Goal: Transaction & Acquisition: Download file/media

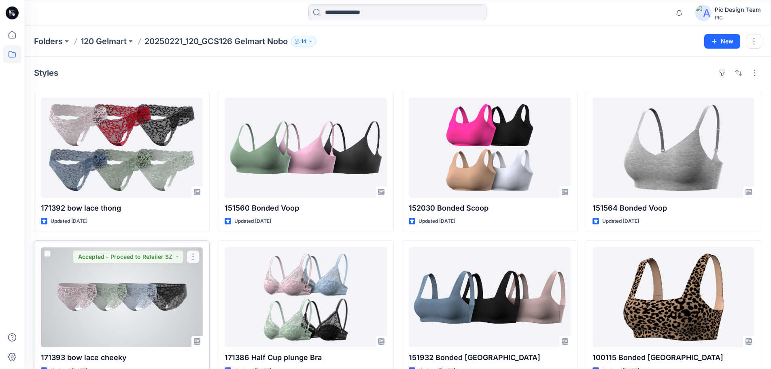
click at [183, 288] on div at bounding box center [122, 297] width 162 height 100
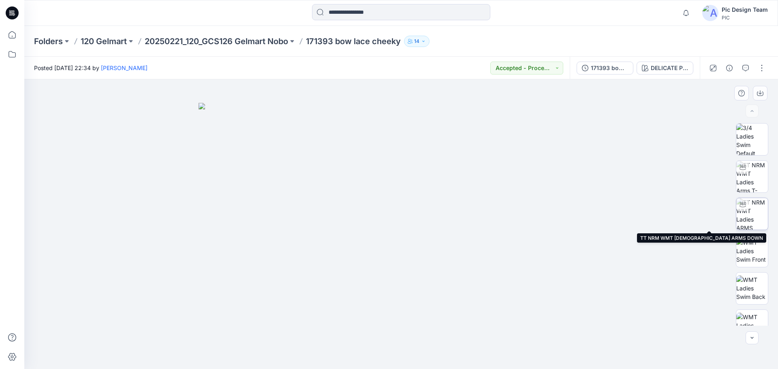
click at [746, 217] on img at bounding box center [752, 214] width 32 height 32
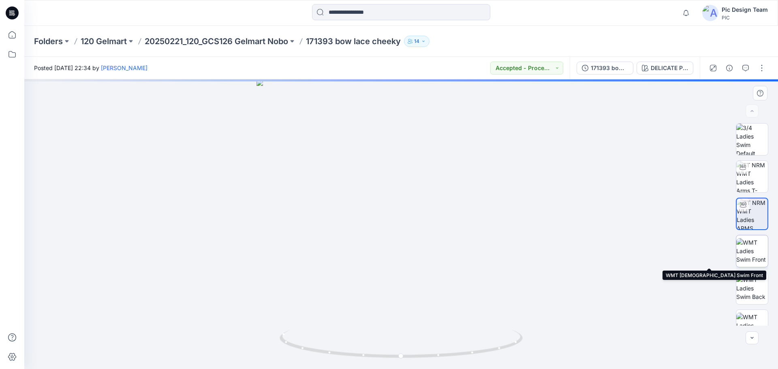
click at [751, 253] on img at bounding box center [752, 251] width 32 height 26
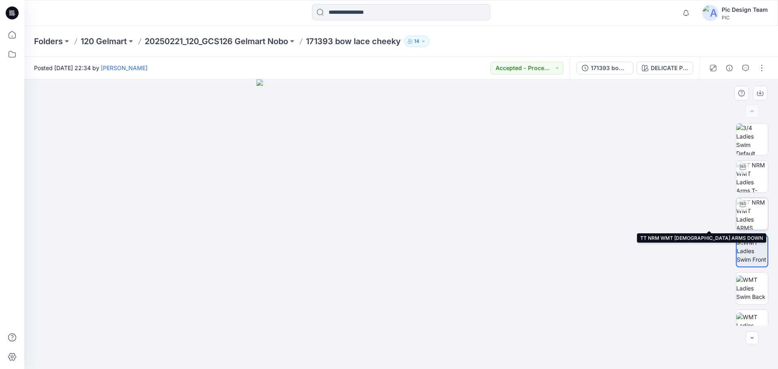
click at [747, 213] on img at bounding box center [752, 214] width 32 height 32
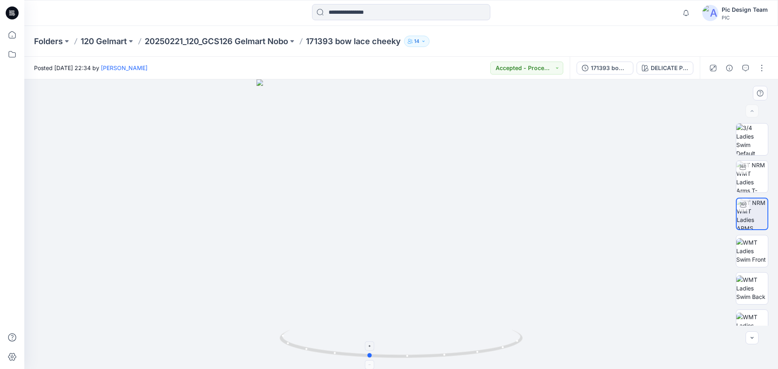
drag, startPoint x: 460, startPoint y: 355, endPoint x: 428, endPoint y: 356, distance: 32.4
click at [428, 356] on icon at bounding box center [401, 345] width 245 height 30
click at [750, 177] on img at bounding box center [752, 177] width 32 height 32
drag, startPoint x: 476, startPoint y: 354, endPoint x: 262, endPoint y: 343, distance: 214.5
click at [262, 343] on div at bounding box center [400, 224] width 753 height 290
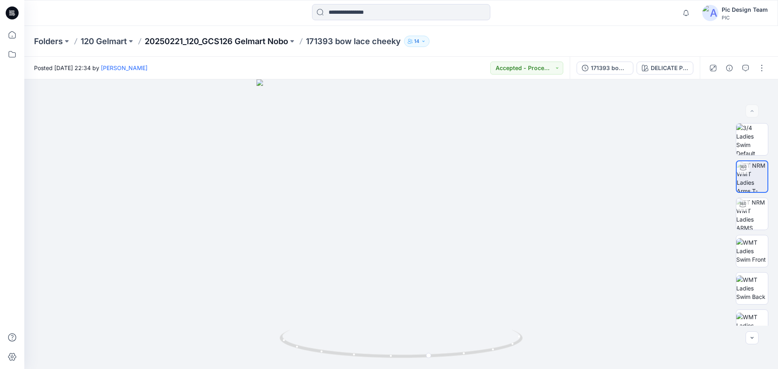
click at [241, 39] on p "20250221_120_GCS126 Gelmart Nobo" at bounding box center [216, 41] width 143 height 11
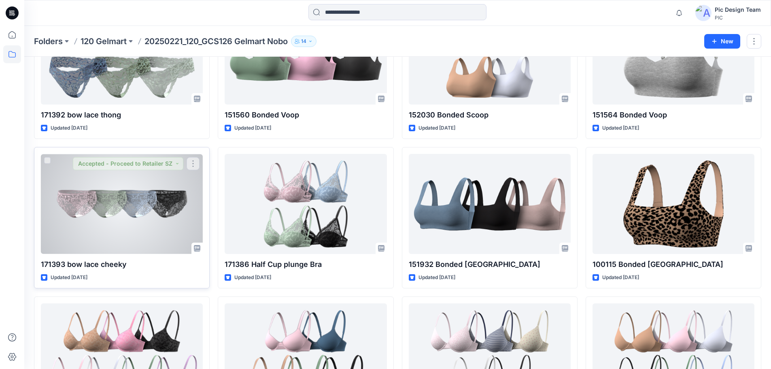
scroll to position [121, 0]
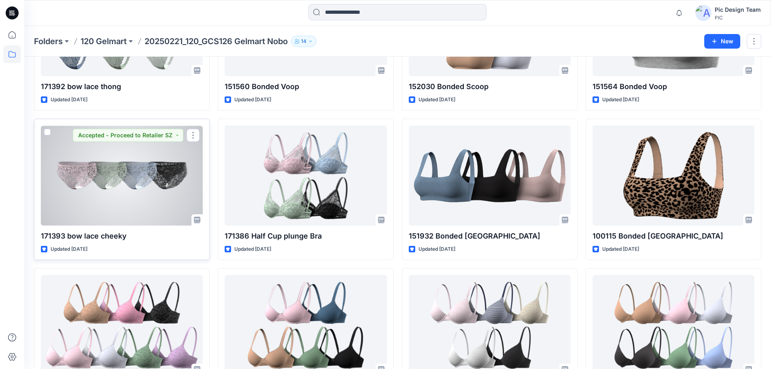
click at [129, 170] on div at bounding box center [122, 176] width 162 height 100
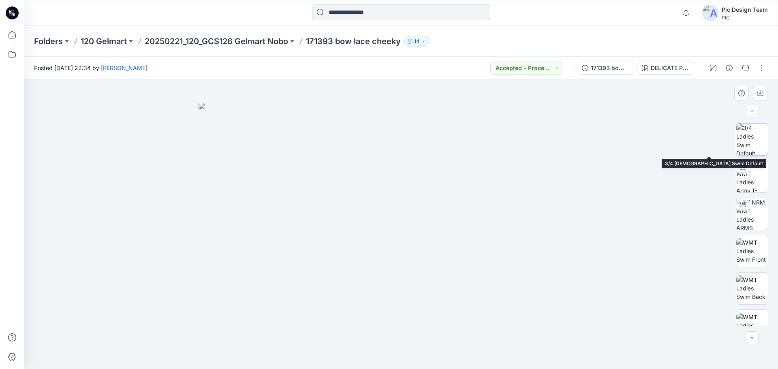
click at [744, 152] on img at bounding box center [752, 140] width 32 height 32
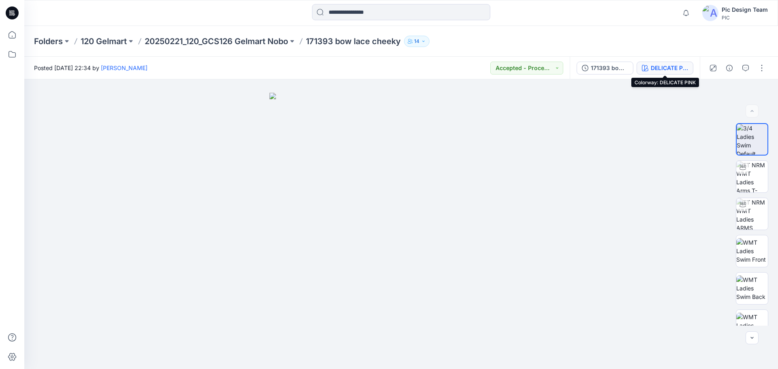
click at [681, 66] on div "DELICATE PINK" at bounding box center [668, 68] width 37 height 9
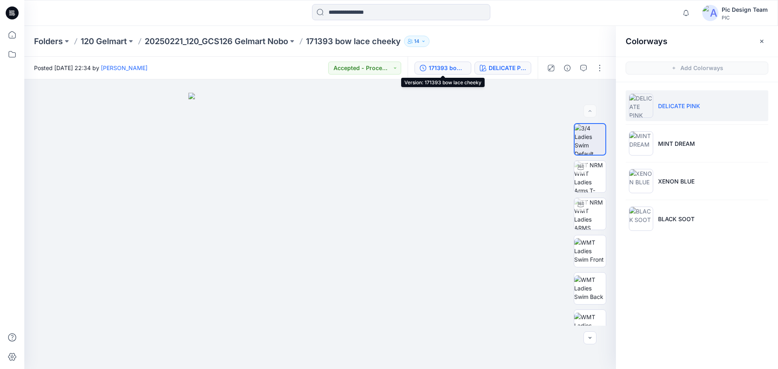
click at [444, 70] on div "171393 bow lace cheeky" at bounding box center [446, 68] width 37 height 9
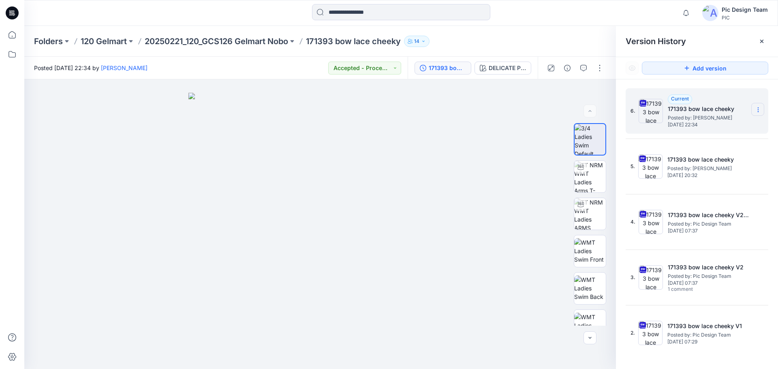
click at [756, 106] on section at bounding box center [757, 109] width 13 height 13
click at [701, 125] on span "Download Source BW File" at bounding box center [717, 126] width 68 height 10
